Goal: Use online tool/utility: Utilize a website feature to perform a specific function

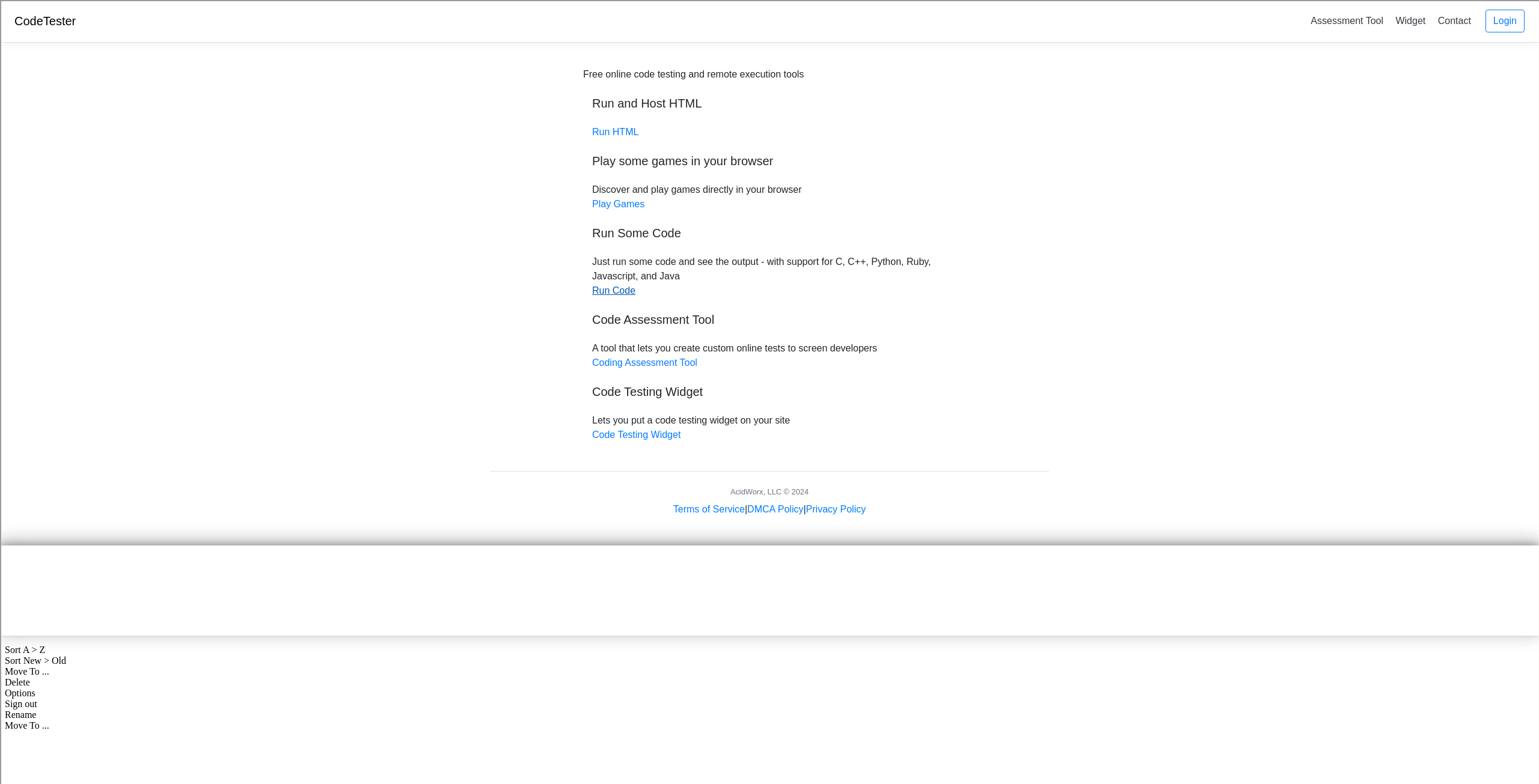
click at [631, 292] on link "Run Code" at bounding box center [614, 291] width 43 height 10
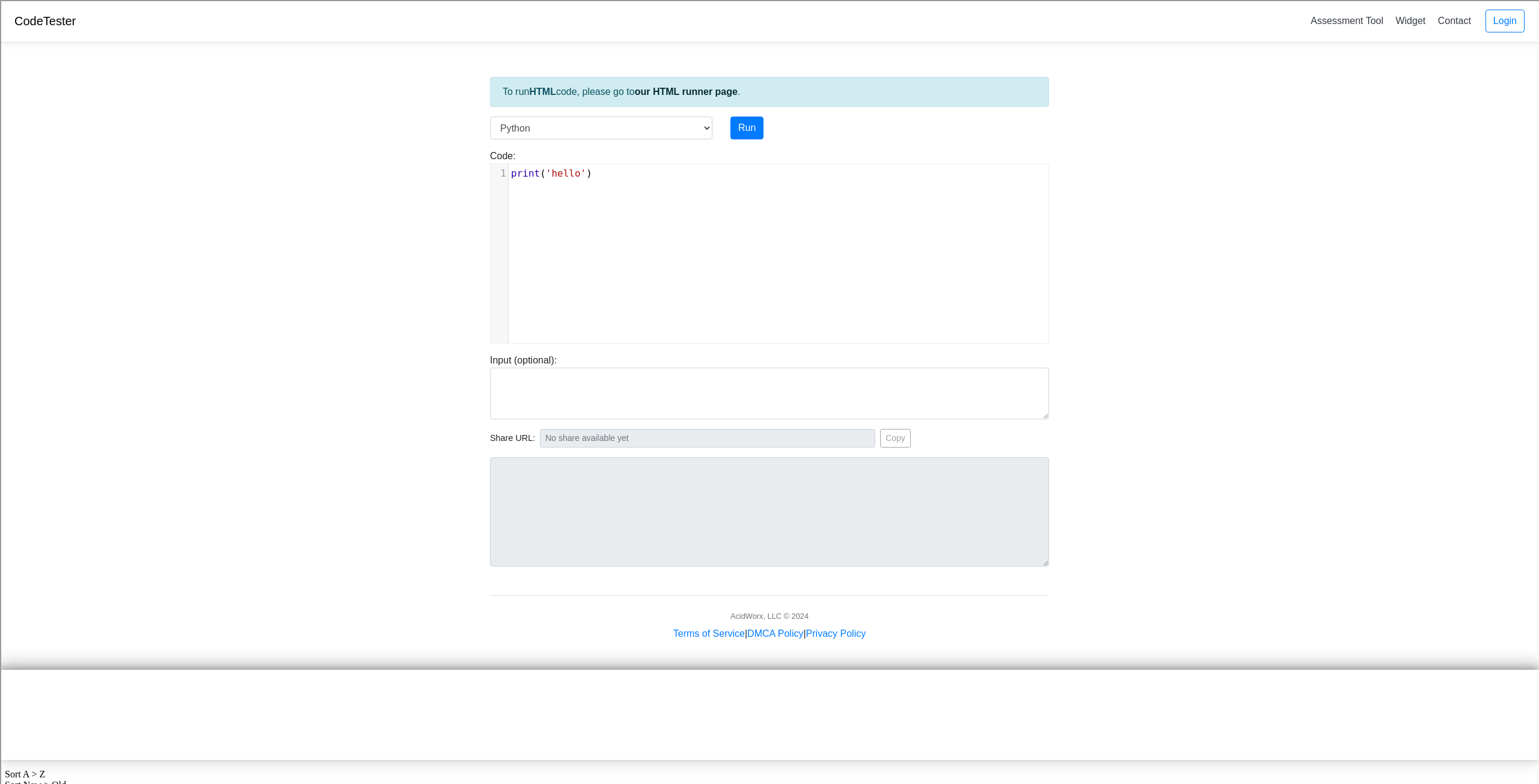
click at [724, 201] on div "xxxxxxxxxx 1 print ( 'hello' )" at bounding box center [778, 263] width 576 height 197
drag, startPoint x: 600, startPoint y: 176, endPoint x: 585, endPoint y: 172, distance: 15.5
click at [585, 172] on pre "print ( 'hello' )" at bounding box center [783, 174] width 549 height 14
type textarea ")"
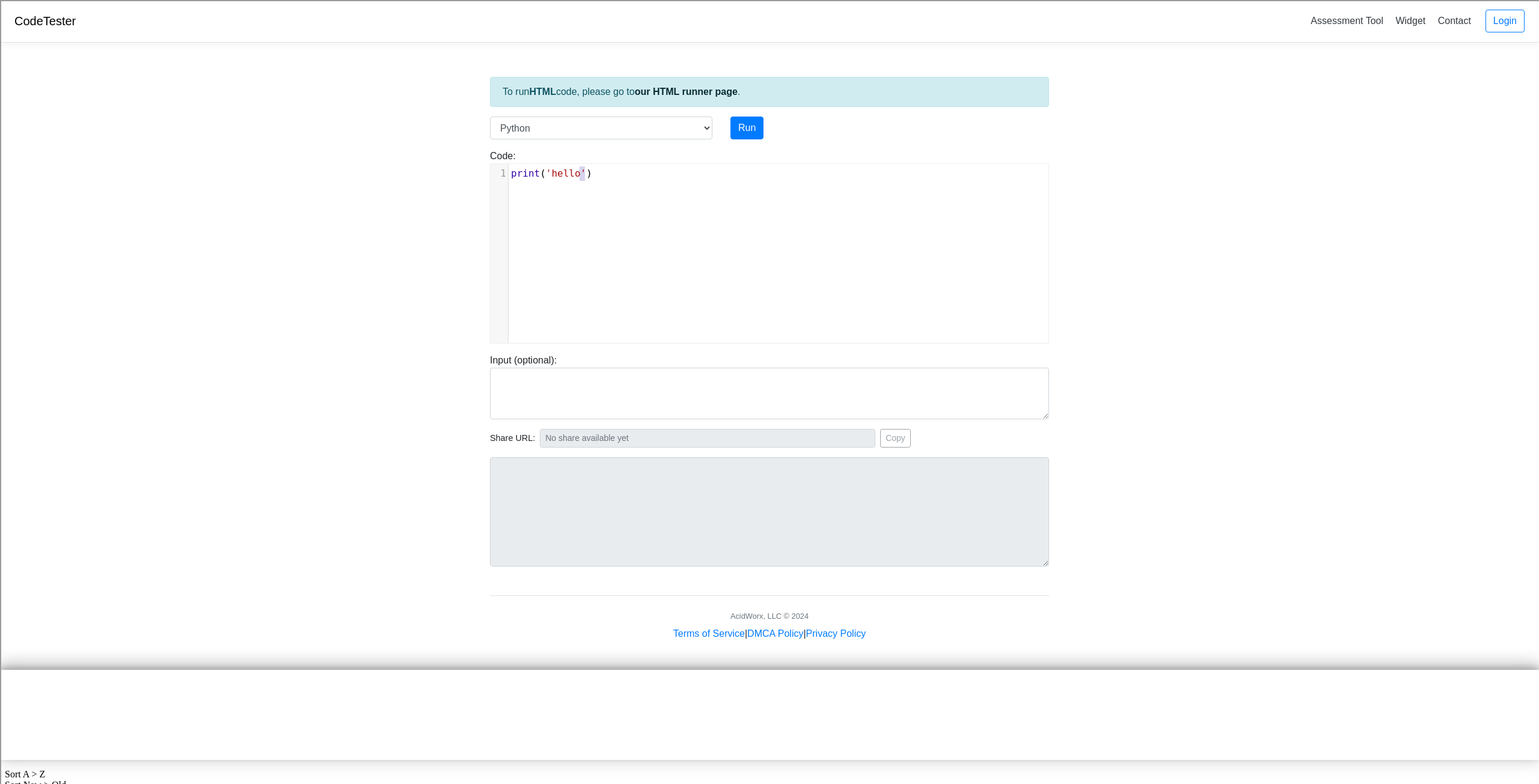
click at [581, 169] on span "print ( 'hello' )" at bounding box center [551, 174] width 81 height 11
click at [593, 139] on select "C C++ Go Java Javascript Python Ruby" at bounding box center [601, 128] width 223 height 23
select select "cpp"
click at [490, 117] on select "C C++ Go Java Javascript Python Ruby" at bounding box center [601, 128] width 223 height 23
click at [614, 182] on span "using namespace std ;" at bounding box center [569, 188] width 116 height 11
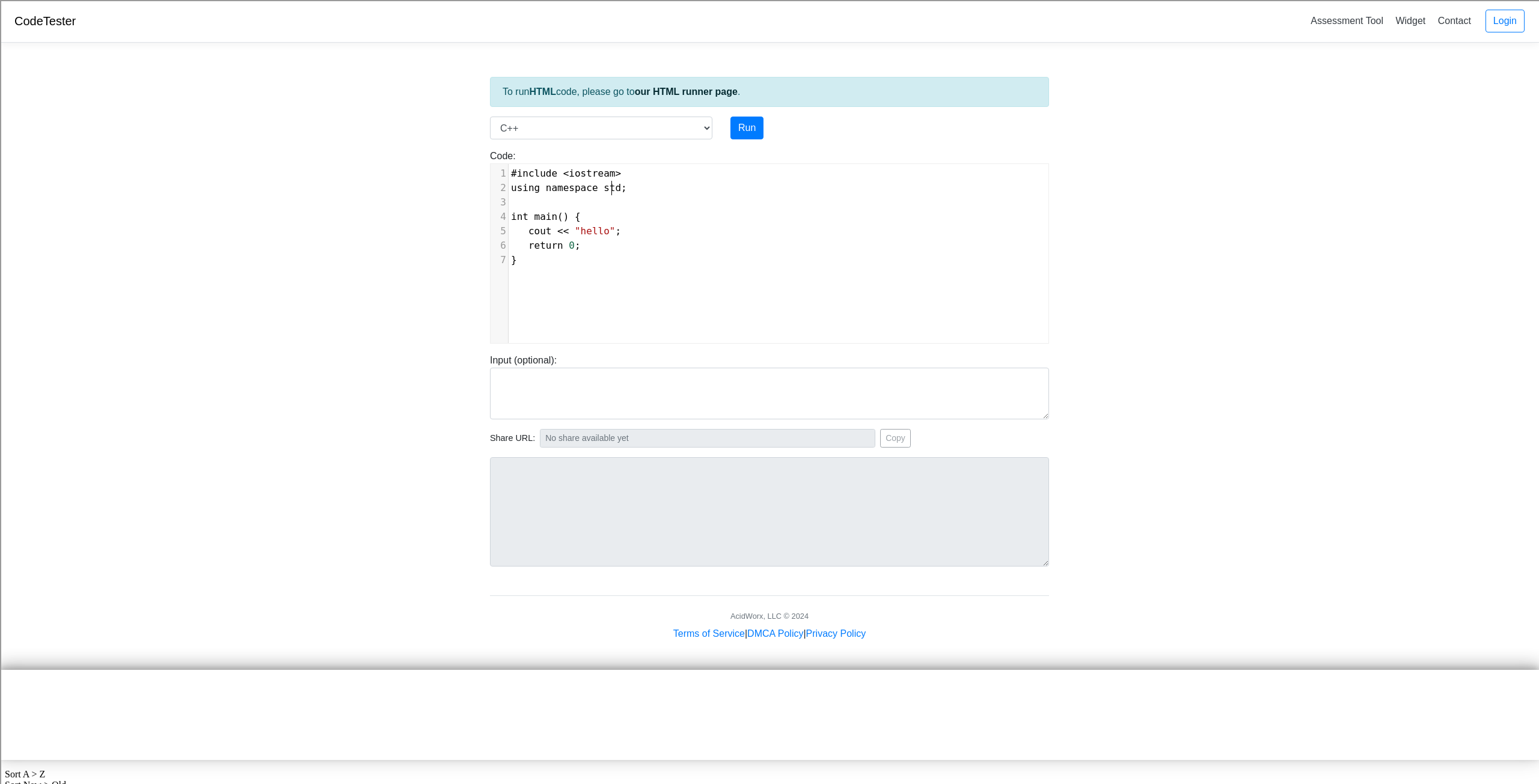
click at [627, 227] on pre "cout << "hello" ;" at bounding box center [783, 231] width 549 height 14
type textarea "";"
click at [627, 227] on pre "cout << "hello" ;" at bounding box center [783, 231] width 549 height 14
click at [596, 238] on pre "cout << "hello" ;" at bounding box center [783, 231] width 549 height 14
click at [586, 123] on select "C C++ Go Java Javascript Python Ruby" at bounding box center [601, 128] width 223 height 23
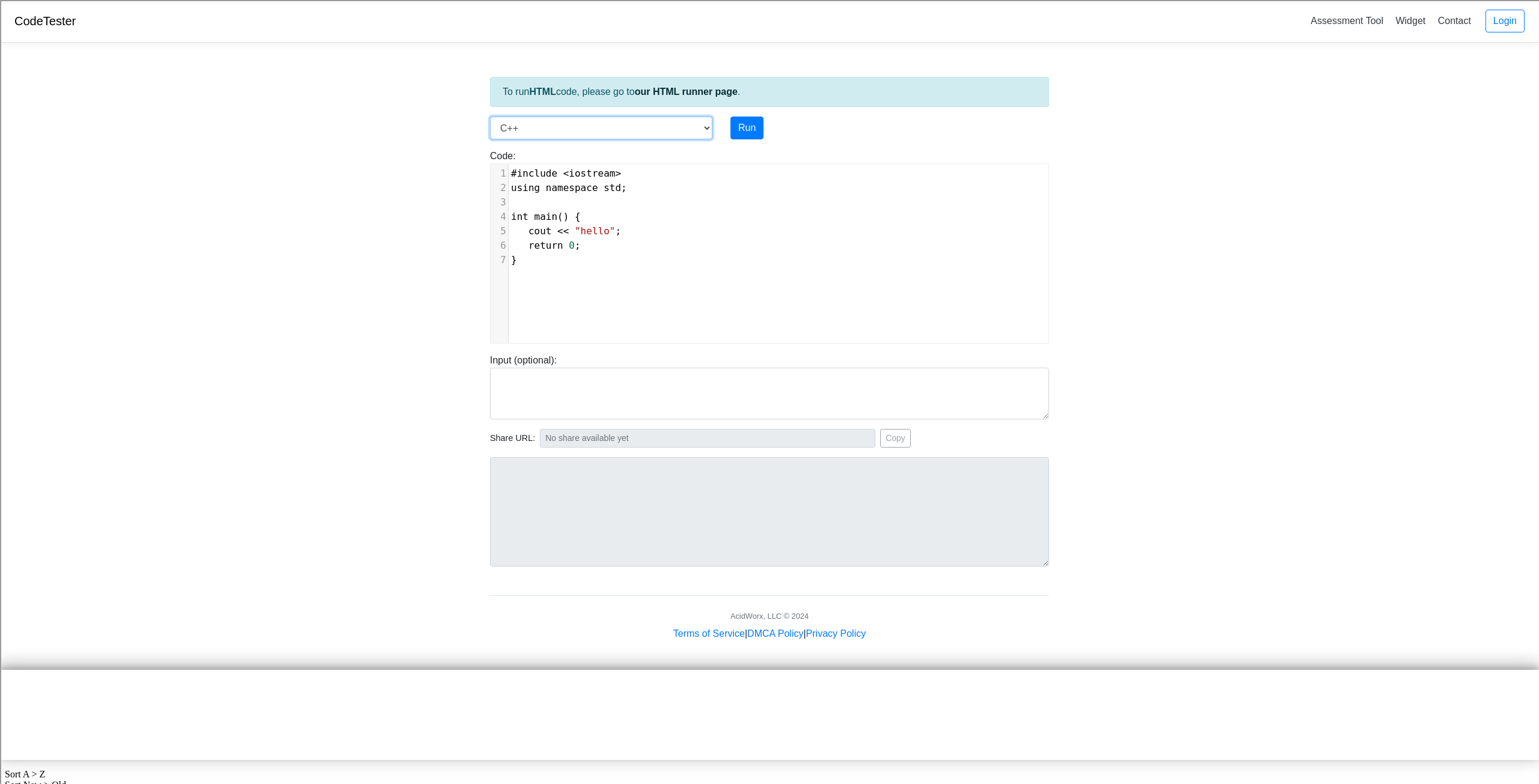
select select "python"
click at [490, 117] on select "C C++ Go Java Javascript Python Ruby" at bounding box center [601, 128] width 223 height 23
drag, startPoint x: 611, startPoint y: 172, endPoint x: 586, endPoint y: 172, distance: 25.0
click at [587, 172] on pre "print ( 'hello' )" at bounding box center [783, 174] width 549 height 14
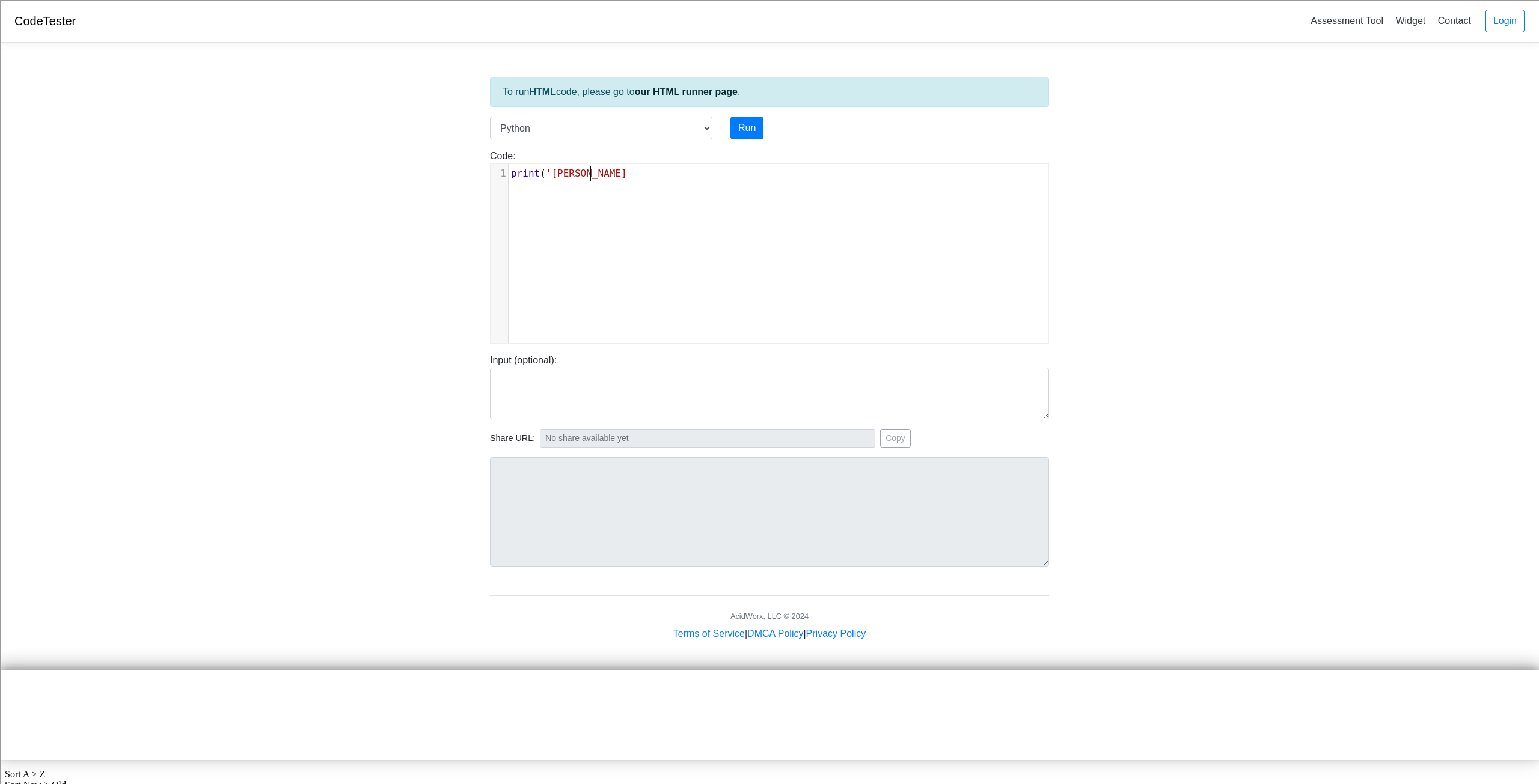
type textarea "'[PERSON_NAME] IS"
type textarea "s stupid')"
type textarea "wait"
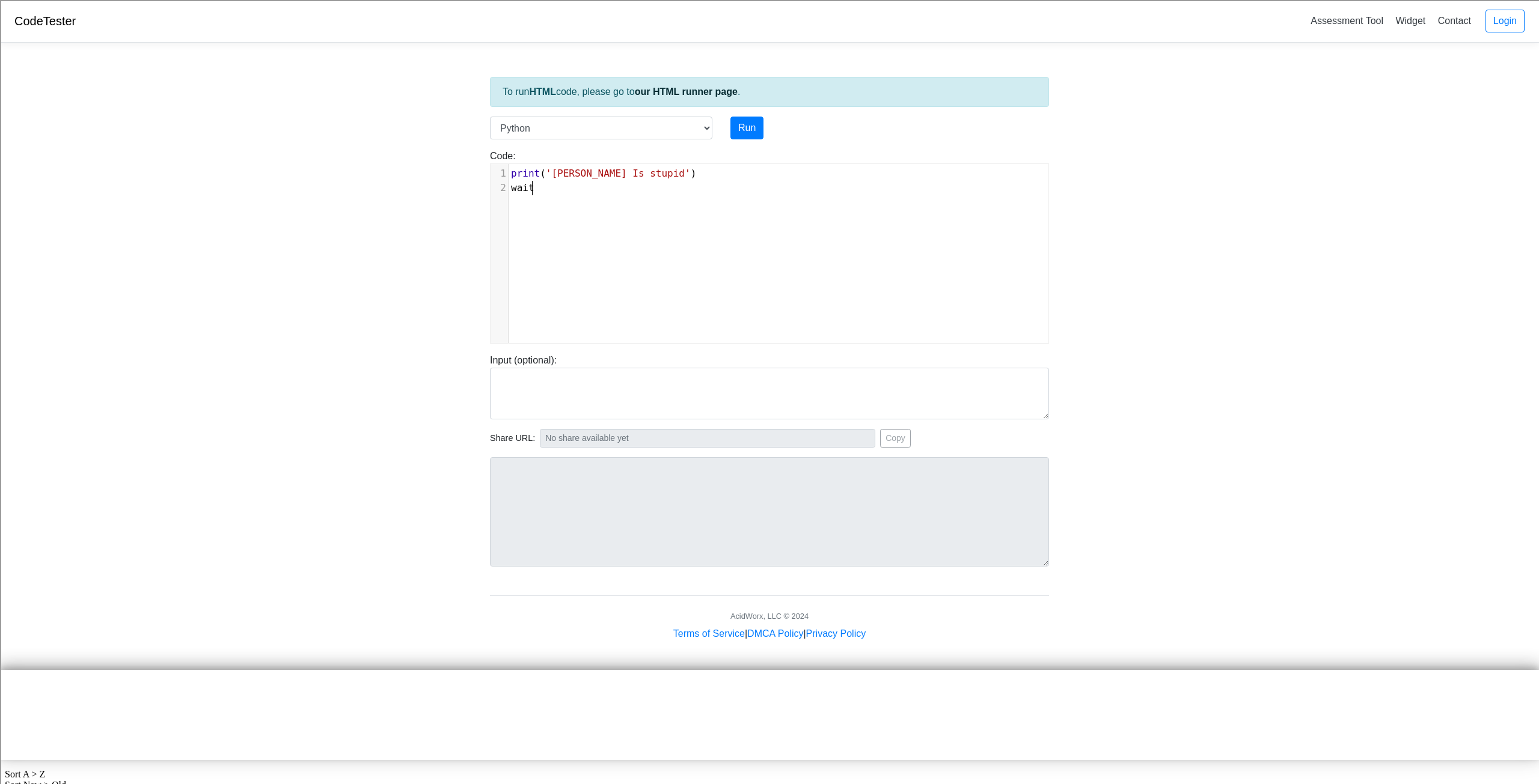
scroll to position [5, 25]
type textarea "."
type textarea "Print"
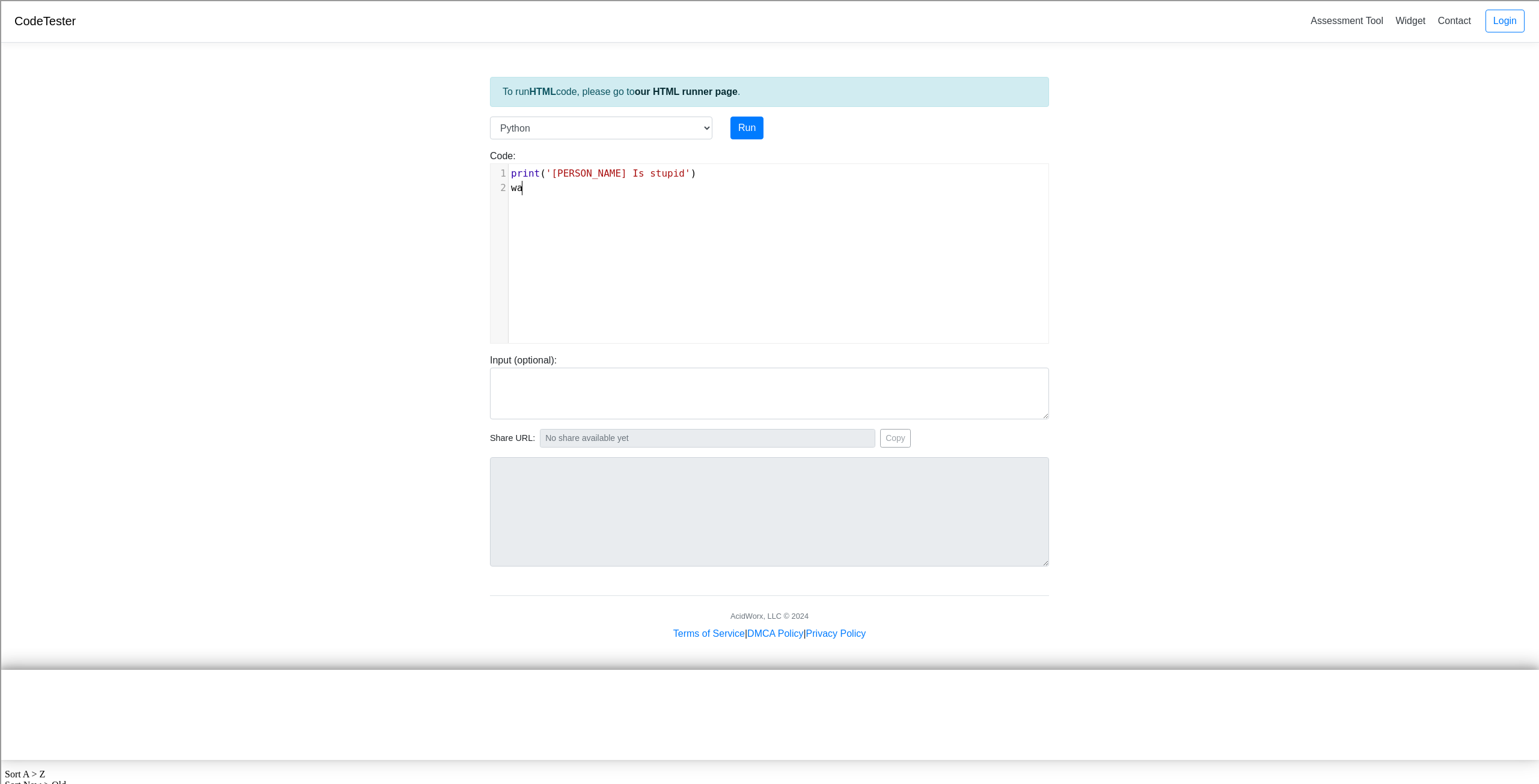
type textarea "wait"
type textarea "prt"
type textarea "int"
type textarea "('are we serious')"
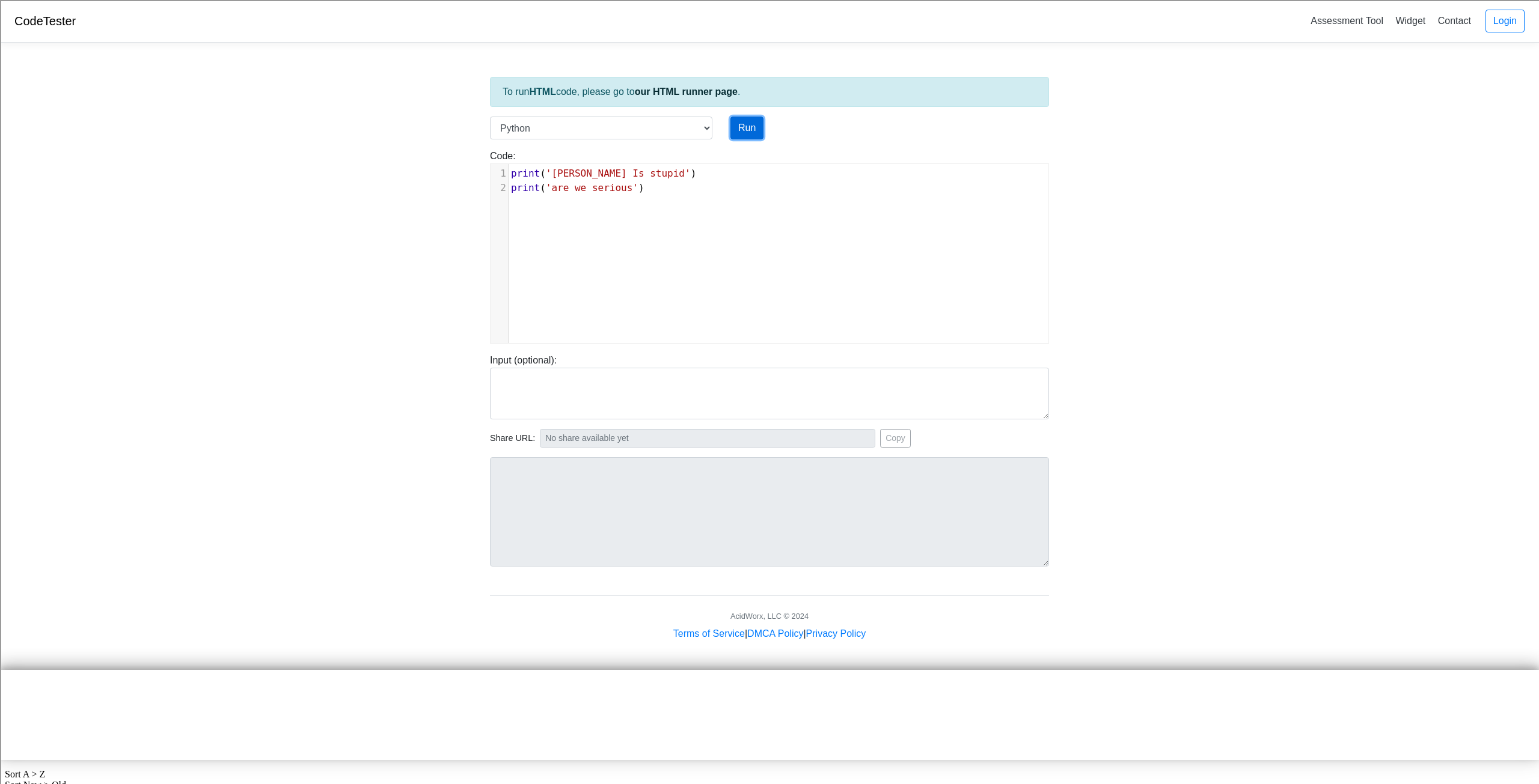
click at [749, 131] on button "Run" at bounding box center [747, 128] width 33 height 23
type input "[URL][DOMAIN_NAME]"
type textarea "Stdout: [PERSON_NAME] Is stupid are we serious"
drag, startPoint x: 645, startPoint y: 607, endPoint x: 512, endPoint y: 578, distance: 136.1
click at [517, 581] on div "To run HTML code, please go to our HTML runner page . Language C C++ Go Java Ja…" at bounding box center [770, 346] width 577 height 589
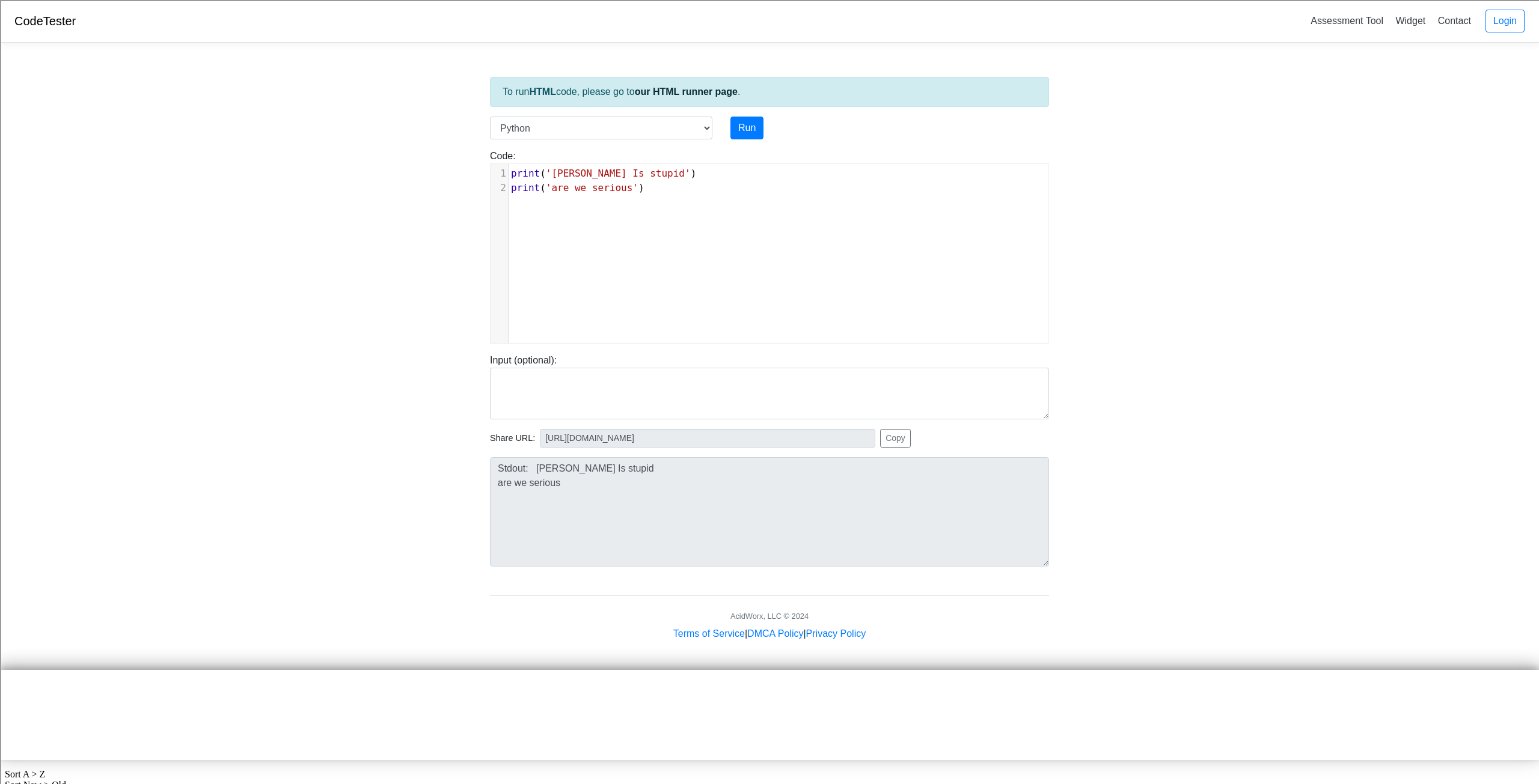
click at [386, 555] on body "CodeTester Assessment Tool Widget Contact Login To run HTML code, please go to …" at bounding box center [770, 382] width 1539 height 764
drag, startPoint x: 583, startPoint y: 399, endPoint x: 585, endPoint y: 406, distance: 7.3
click at [585, 406] on textarea at bounding box center [770, 393] width 559 height 51
